Goal: Check status: Check status

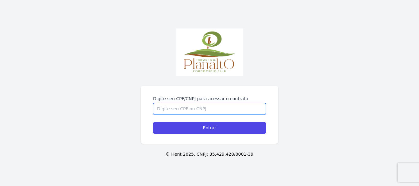
drag, startPoint x: 240, startPoint y: 115, endPoint x: 240, endPoint y: 112, distance: 3.4
click at [240, 113] on form "Digite seu CPF/CNPJ para acessar o contrato Entrar" at bounding box center [209, 115] width 113 height 38
click at [240, 111] on input "Digite seu CPF/CNPJ para acessar o contrato" at bounding box center [209, 109] width 113 height 12
type input "09728262469"
click at [153, 122] on input "Entrar" at bounding box center [209, 128] width 113 height 12
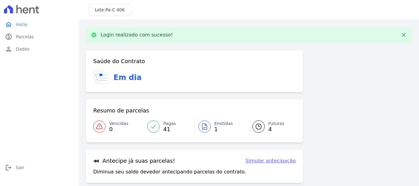
scroll to position [48, 0]
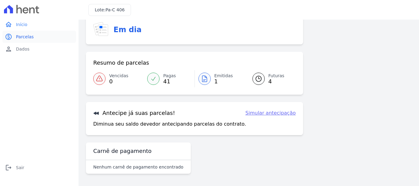
click at [21, 36] on span "Parcelas" at bounding box center [25, 37] width 18 height 6
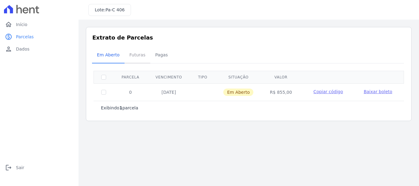
click at [136, 55] on span "Futuras" at bounding box center [137, 55] width 23 height 12
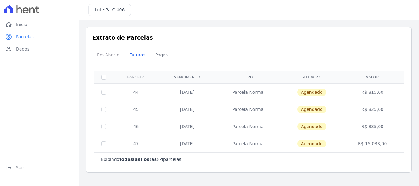
click at [110, 54] on span "Em Aberto" at bounding box center [108, 55] width 30 height 12
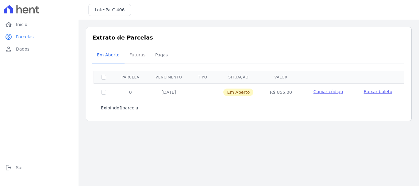
click at [136, 58] on span "Futuras" at bounding box center [137, 55] width 23 height 12
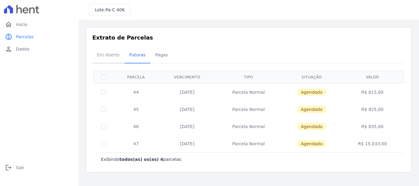
click at [99, 49] on span "Em Aberto" at bounding box center [108, 55] width 30 height 12
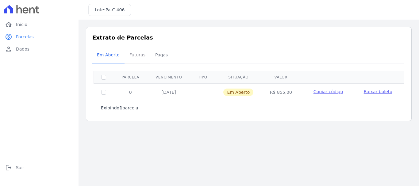
click at [131, 53] on span "Futuras" at bounding box center [137, 55] width 23 height 12
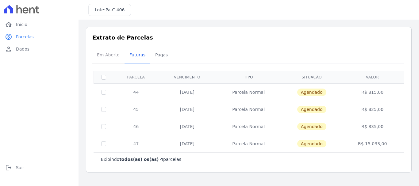
click at [115, 60] on span "Em Aberto" at bounding box center [108, 55] width 30 height 12
